Goal: Transaction & Acquisition: Purchase product/service

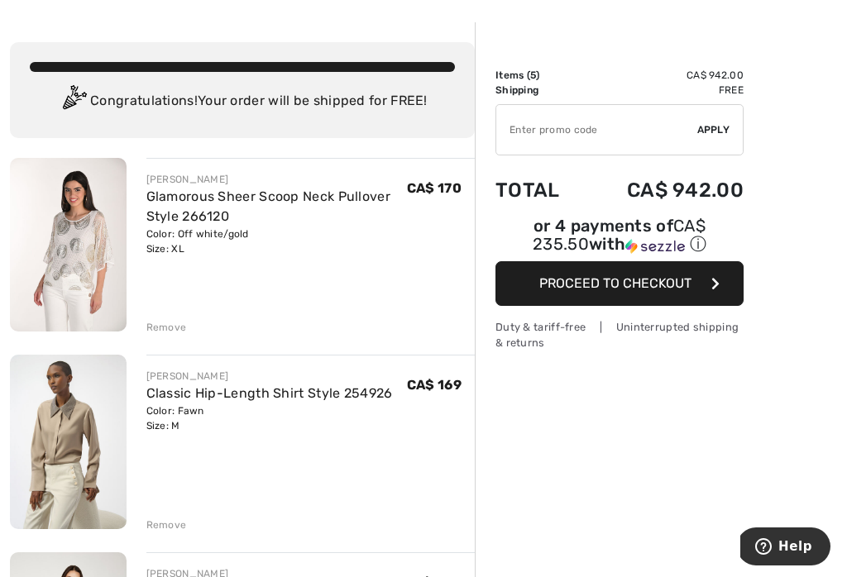
scroll to position [115, 0]
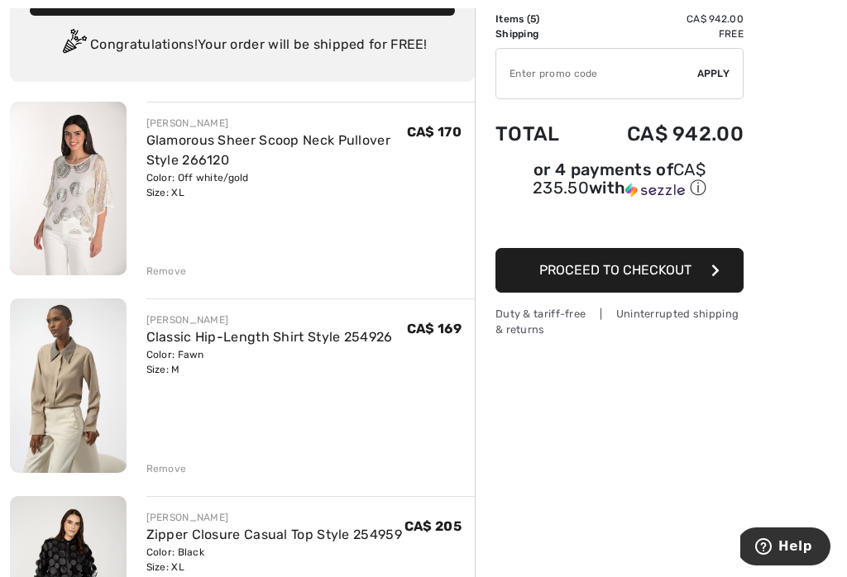
click at [184, 270] on div "Remove" at bounding box center [166, 271] width 41 height 15
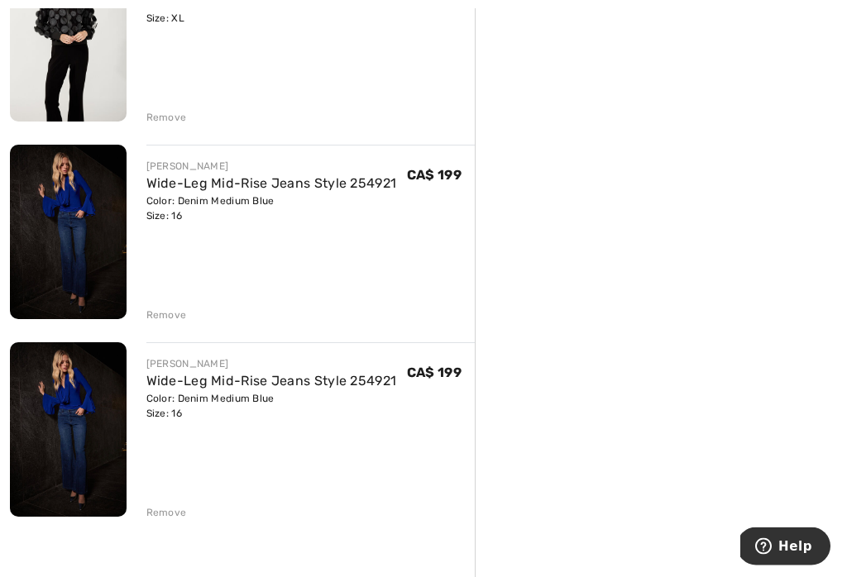
scroll to position [467, 0]
click at [178, 510] on div "Remove" at bounding box center [166, 513] width 41 height 15
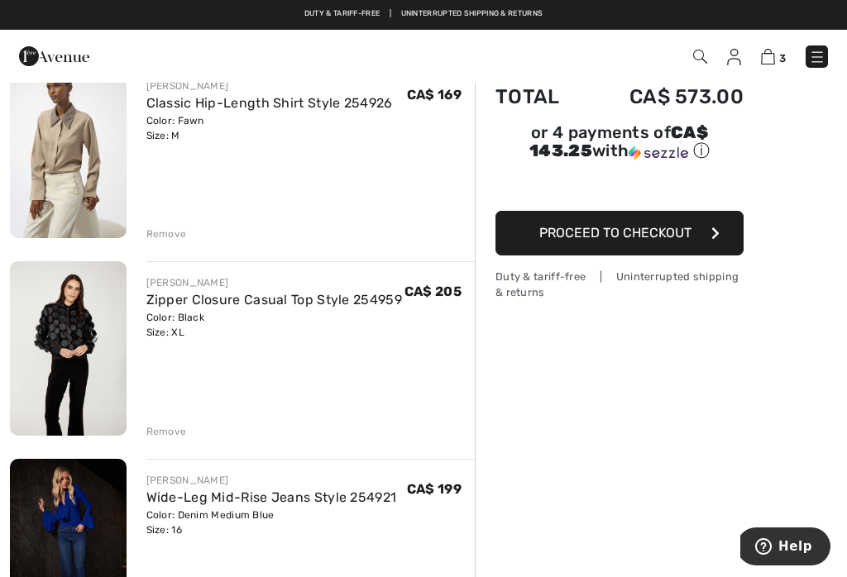
scroll to position [151, 0]
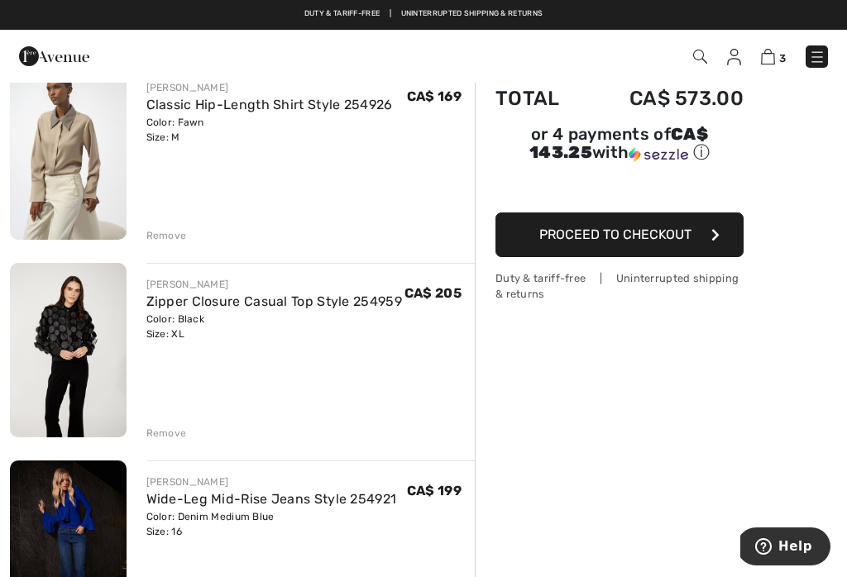
click at [174, 433] on div "Remove" at bounding box center [166, 433] width 41 height 15
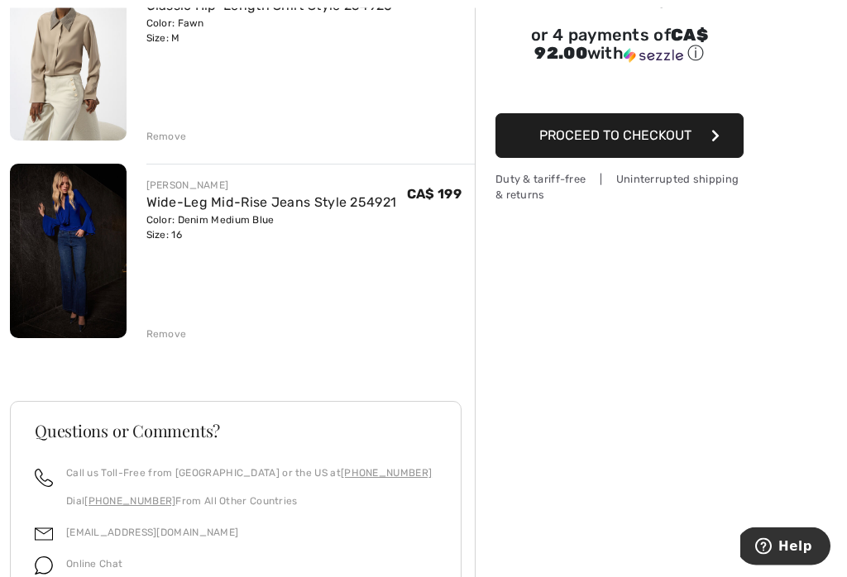
scroll to position [251, 0]
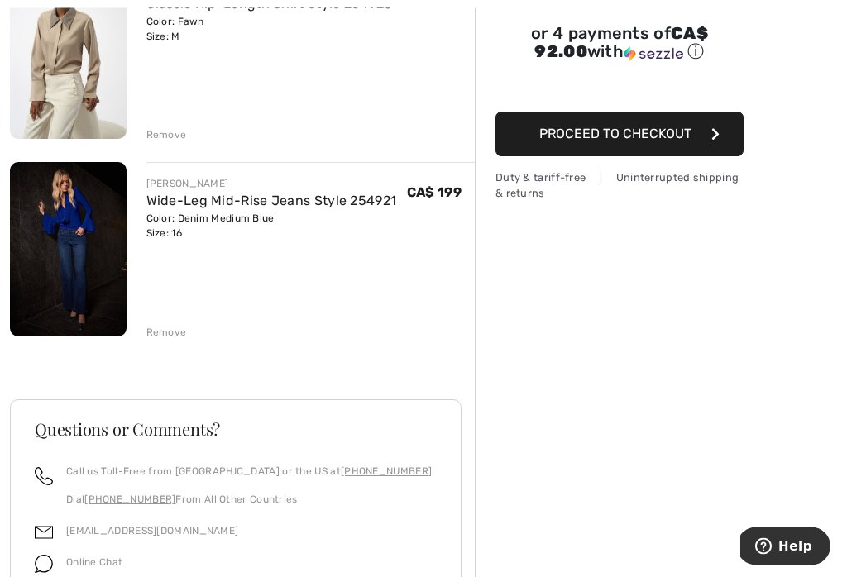
click at [83, 261] on img at bounding box center [68, 250] width 117 height 175
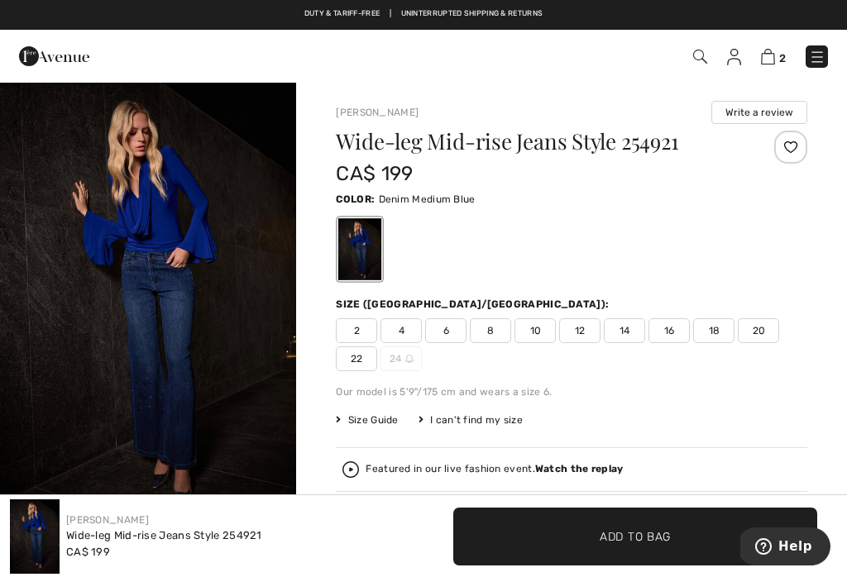
click at [661, 337] on span "16" at bounding box center [669, 331] width 41 height 25
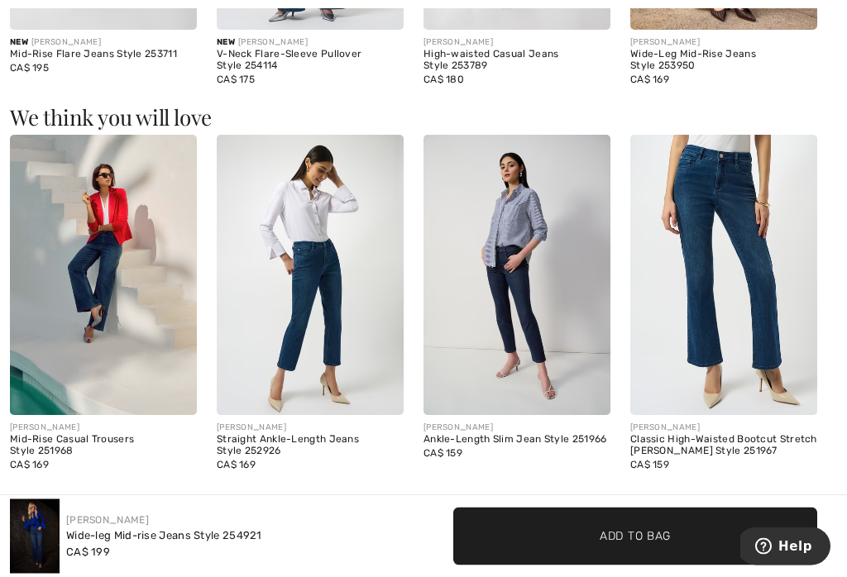
scroll to position [1871, 0]
click at [763, 294] on img at bounding box center [723, 275] width 187 height 280
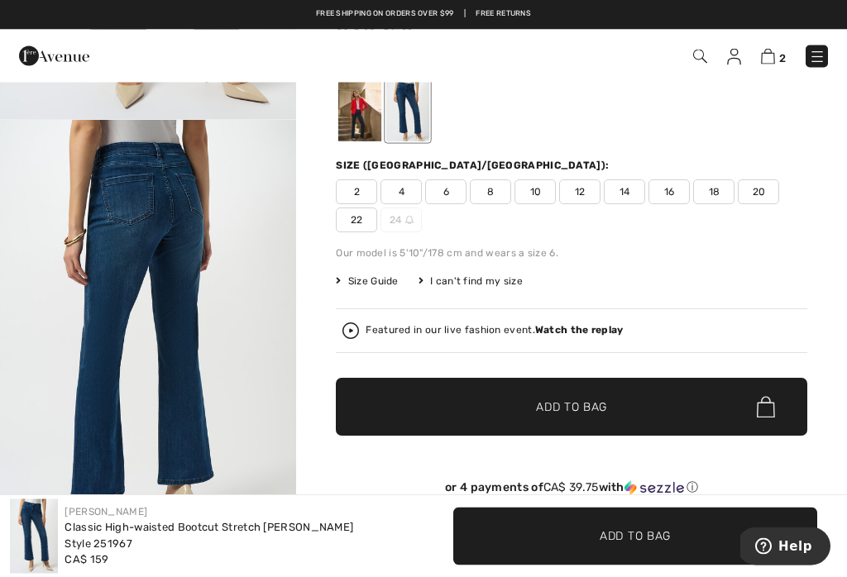
scroll to position [137, 0]
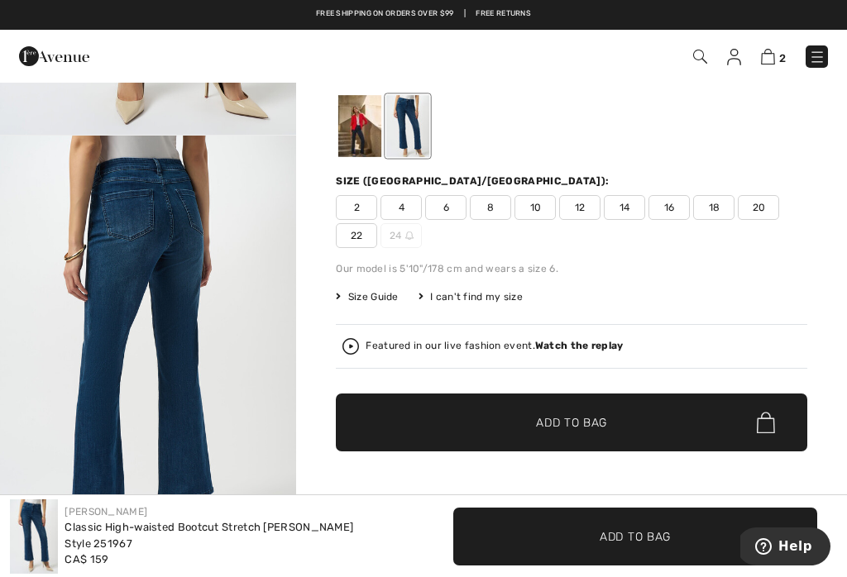
click at [774, 64] on img at bounding box center [768, 57] width 14 height 16
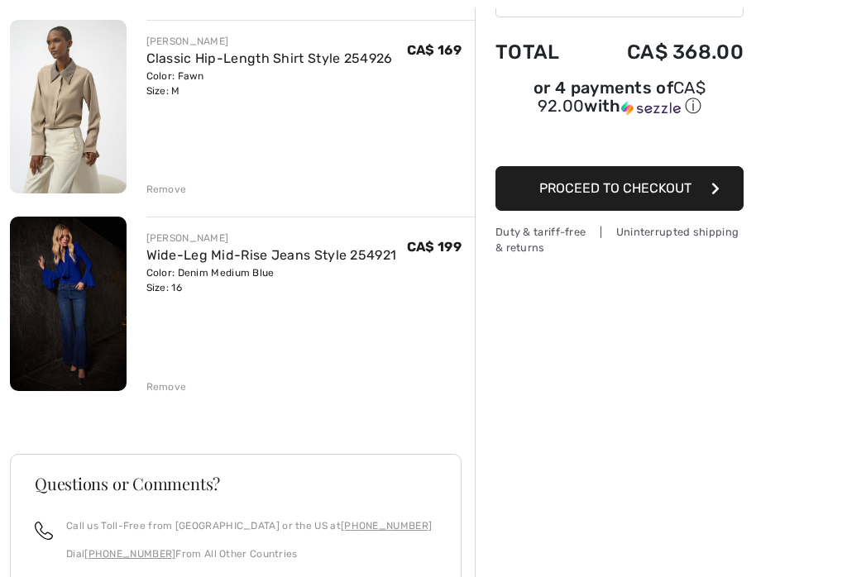
click at [49, 310] on img at bounding box center [68, 304] width 117 height 175
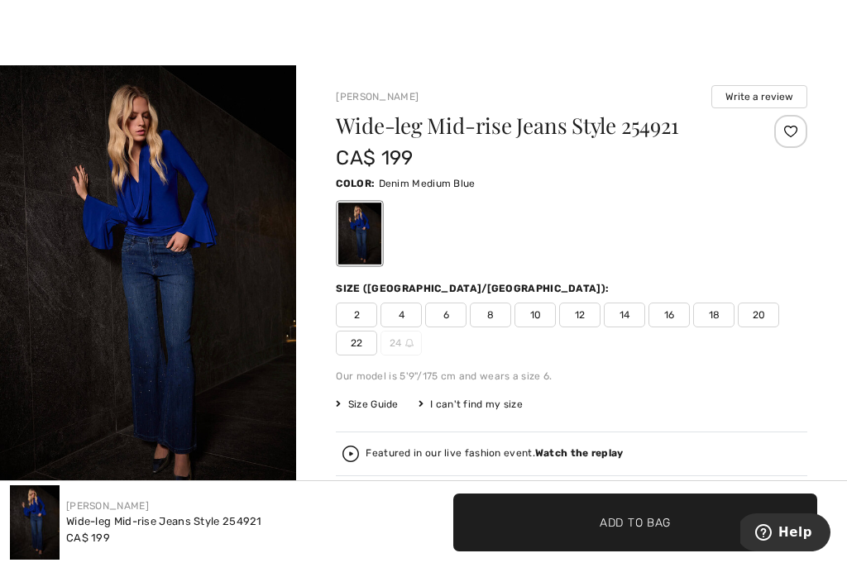
scroll to position [16, 0]
